Goal: Navigation & Orientation: Find specific page/section

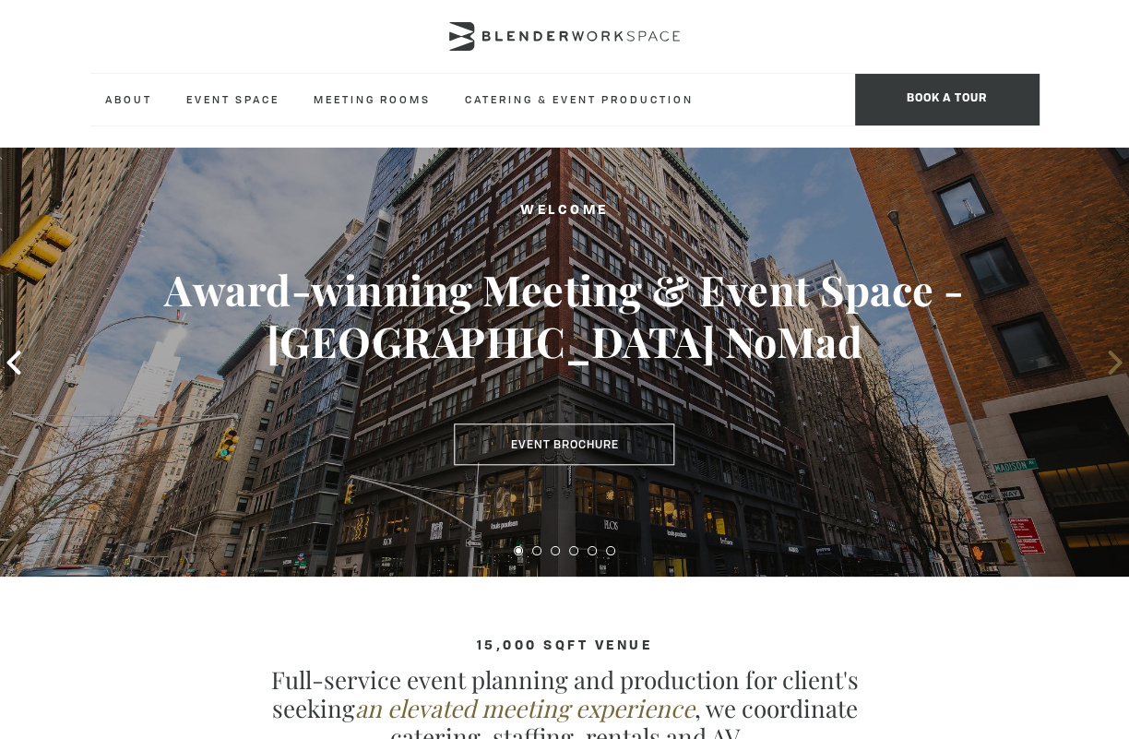
click at [1109, 365] on icon at bounding box center [1116, 363] width 24 height 24
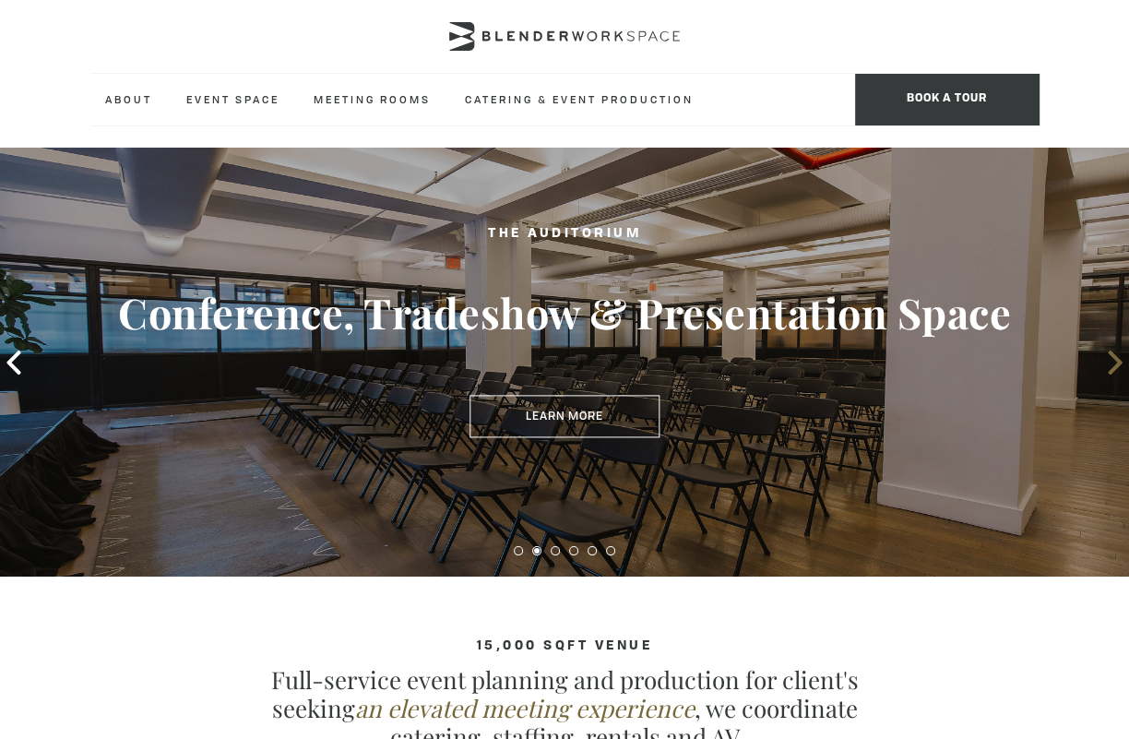
click at [1109, 365] on icon at bounding box center [1116, 363] width 24 height 24
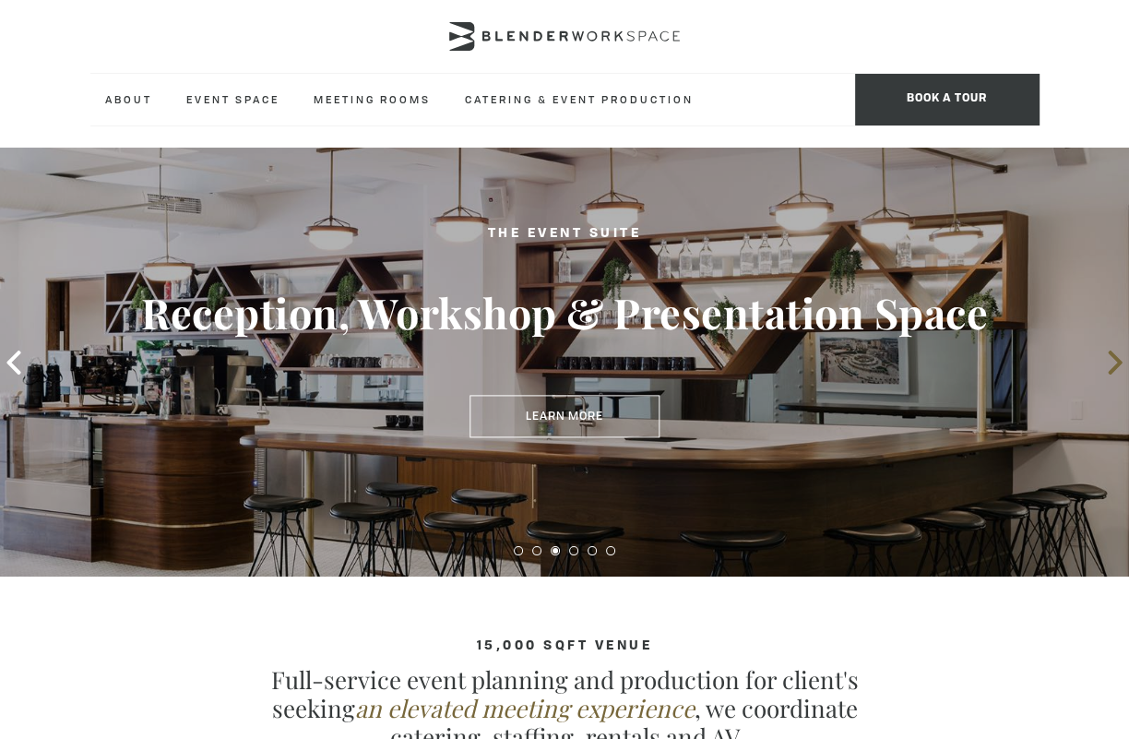
click at [1109, 365] on icon at bounding box center [1116, 363] width 24 height 24
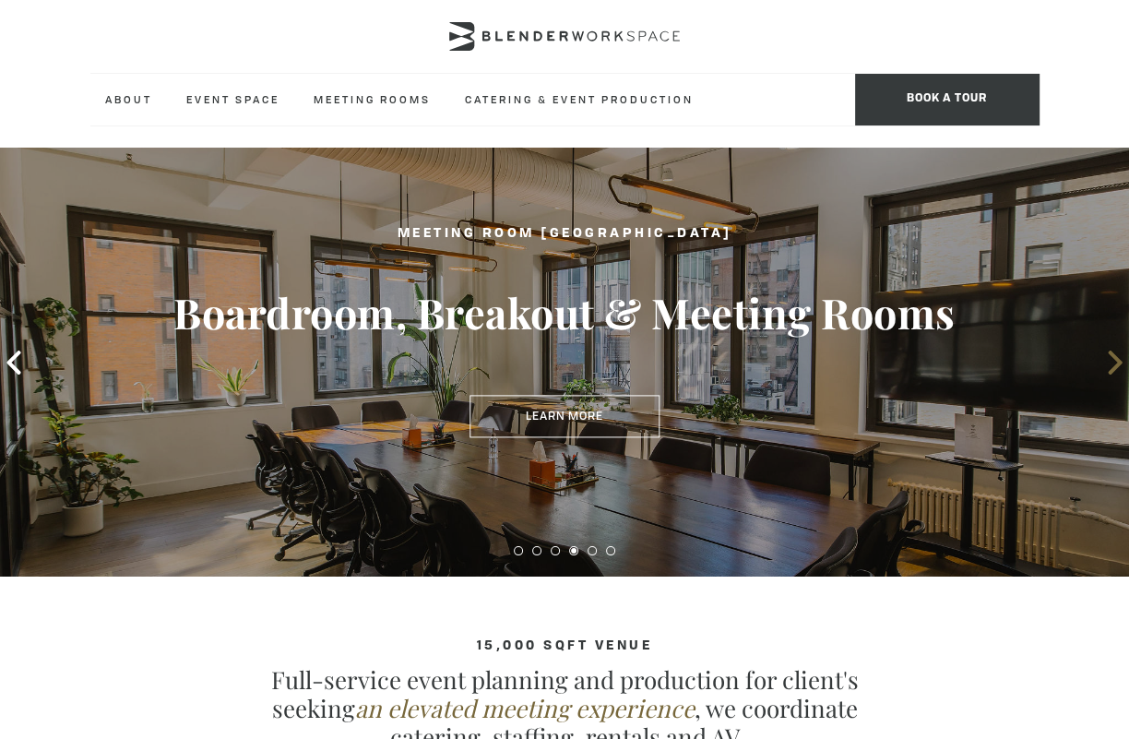
click at [1109, 365] on icon at bounding box center [1116, 363] width 24 height 24
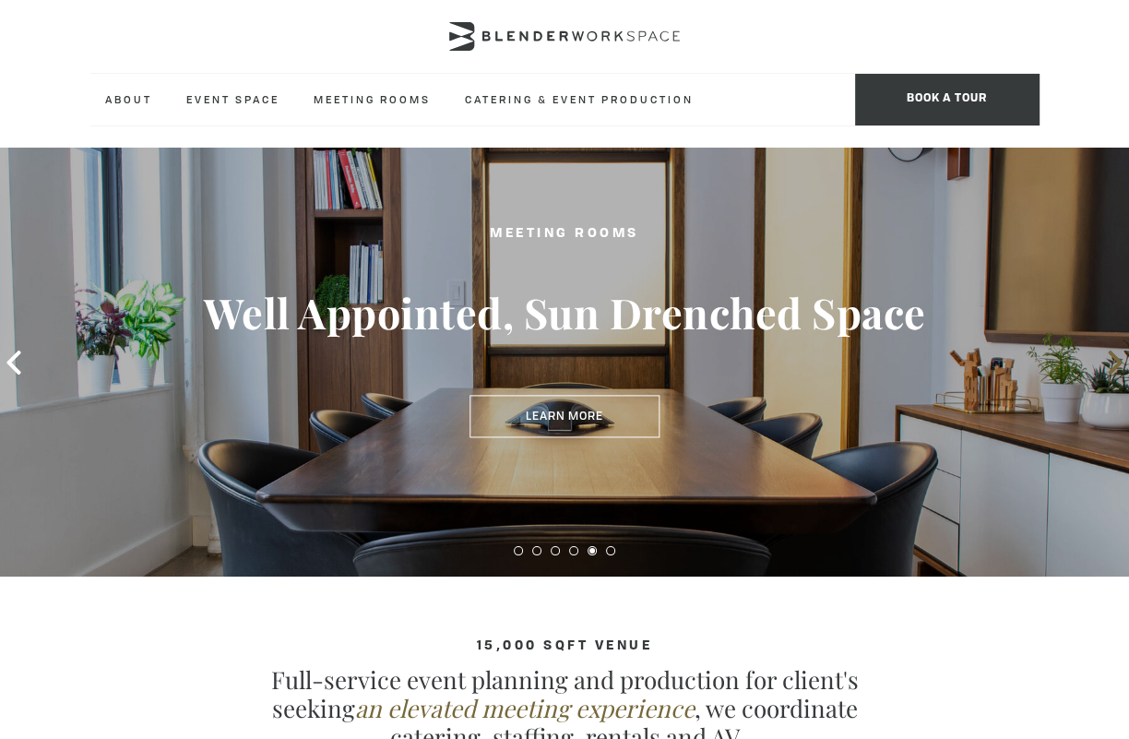
click at [1109, 365] on icon at bounding box center [1116, 363] width 24 height 24
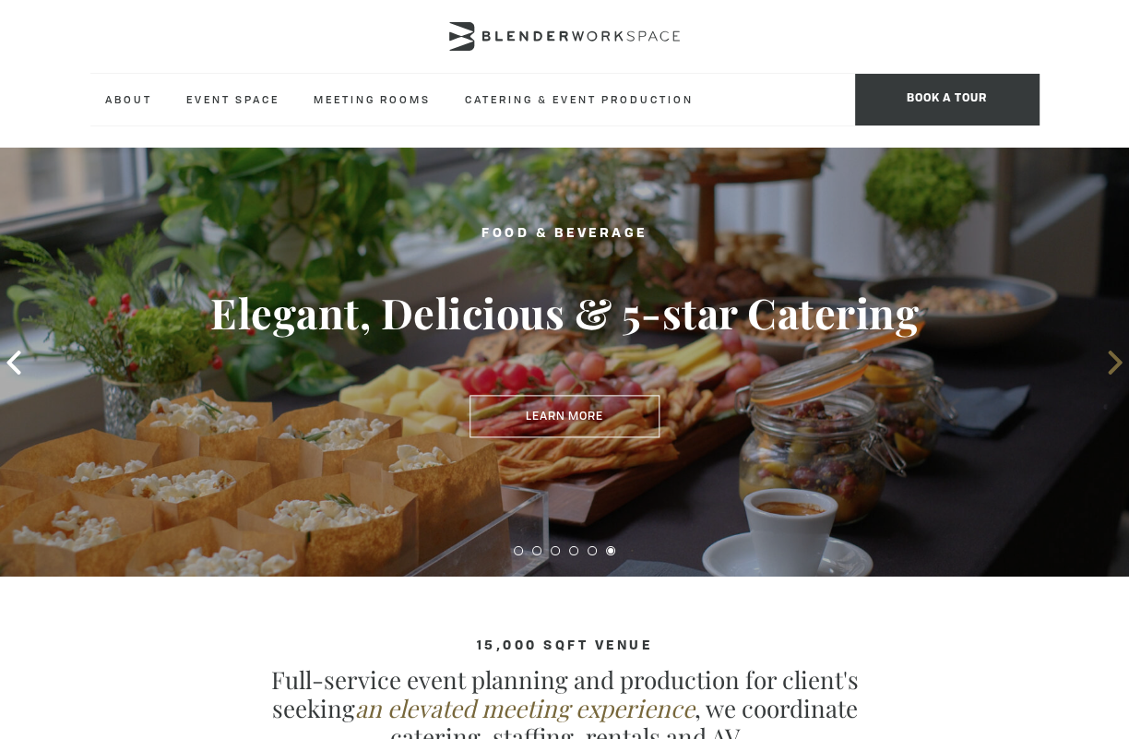
click at [1109, 365] on icon at bounding box center [1116, 363] width 24 height 24
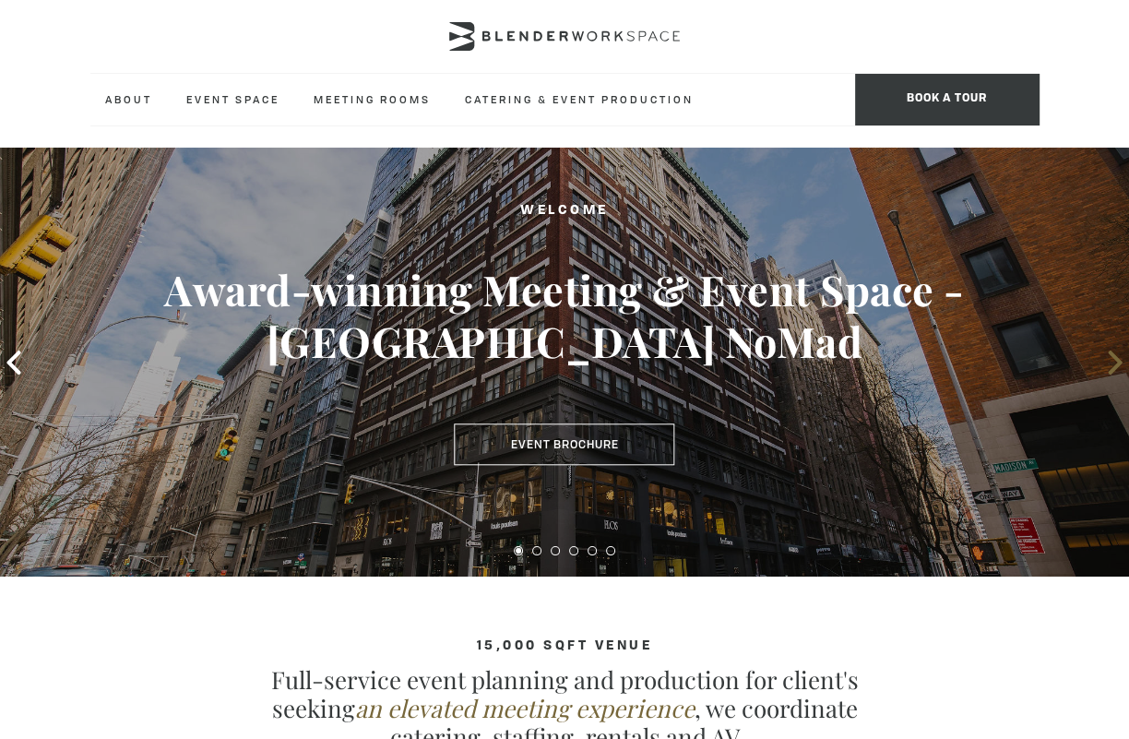
click at [1109, 365] on icon at bounding box center [1116, 363] width 24 height 24
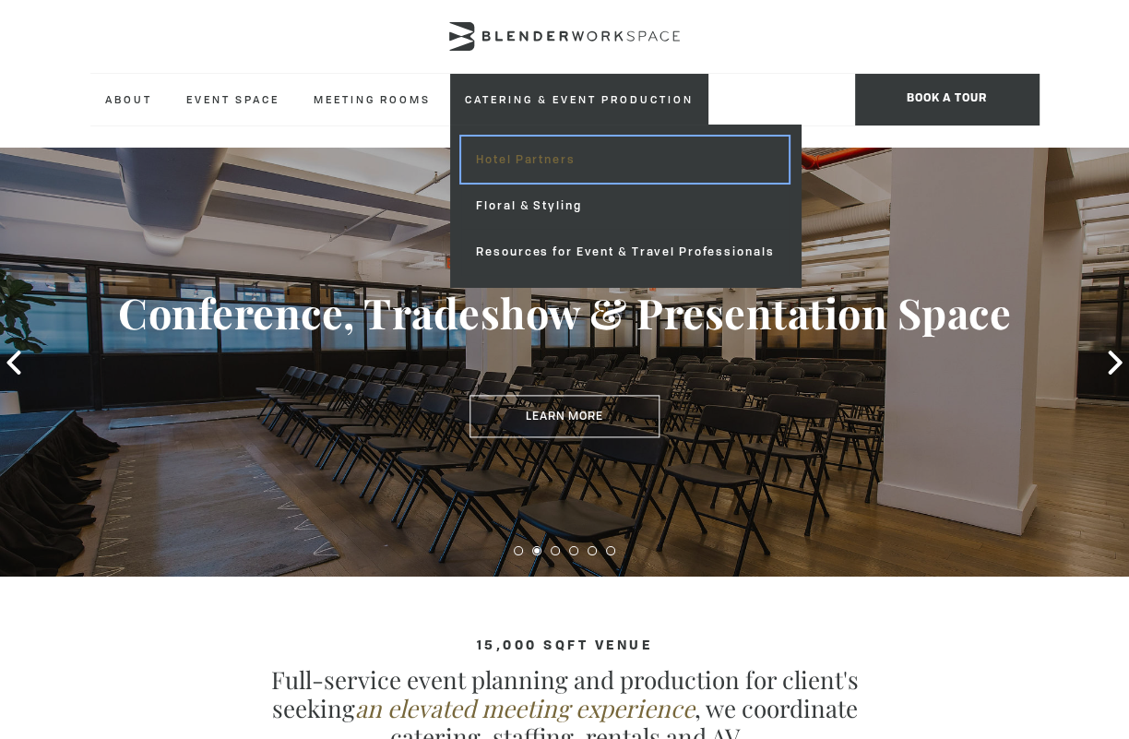
click at [552, 141] on link "Hotel Partners" at bounding box center [625, 160] width 328 height 46
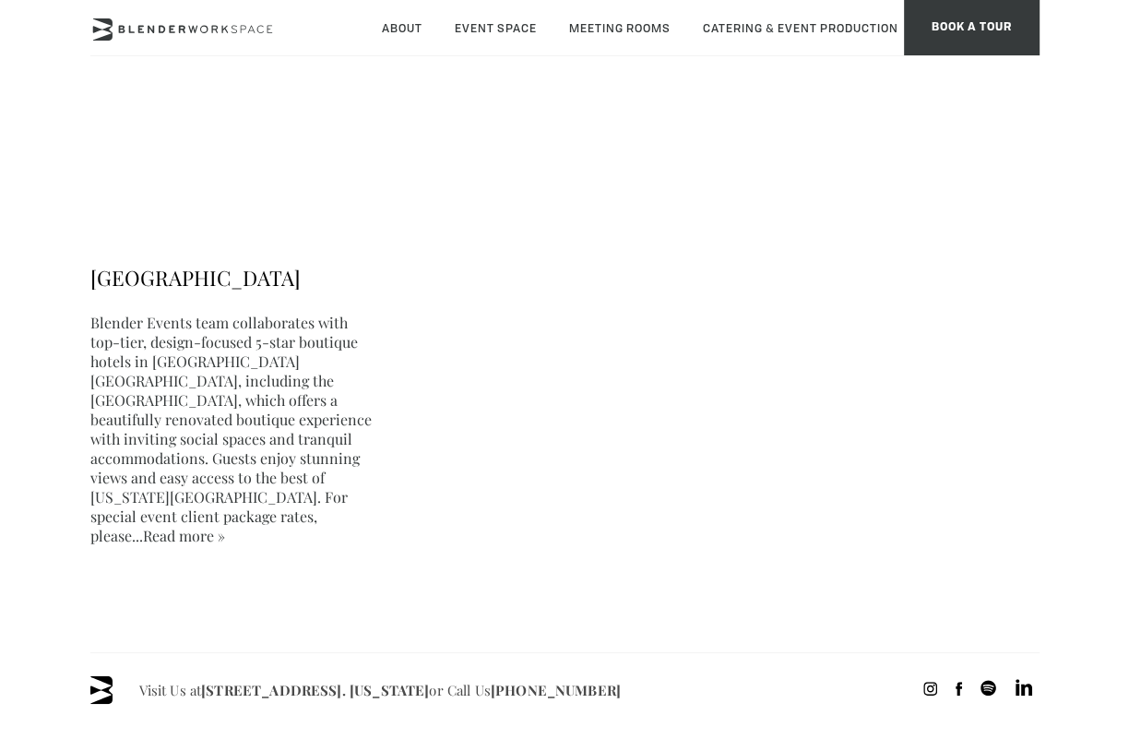
scroll to position [1608, 0]
